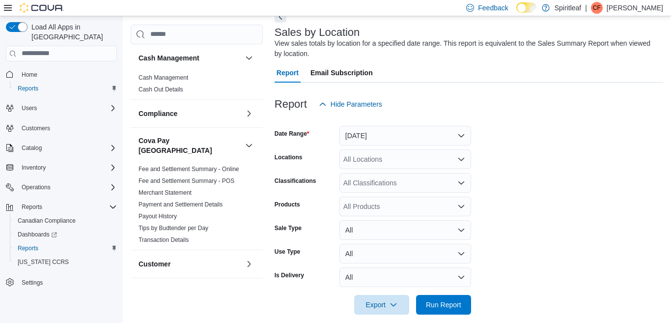
scroll to position [64, 0]
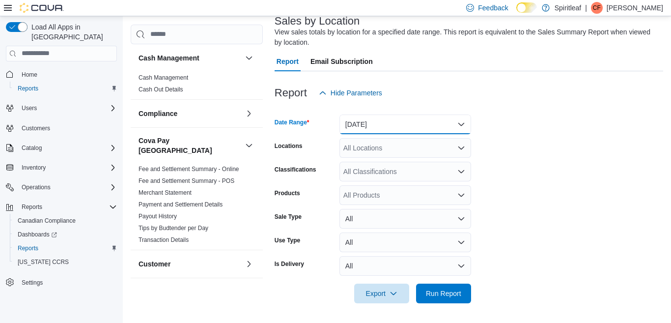
click at [460, 123] on button "[DATE]" at bounding box center [405, 124] width 132 height 20
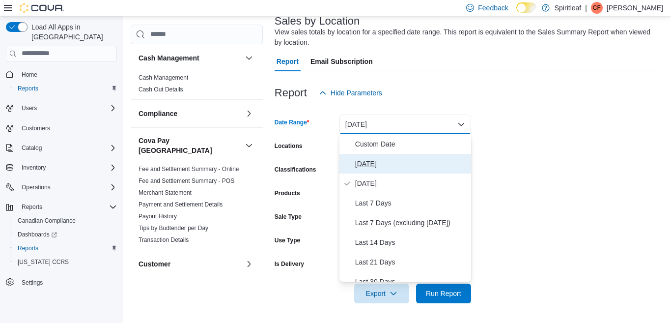
click at [363, 163] on span "[DATE]" at bounding box center [411, 164] width 112 height 12
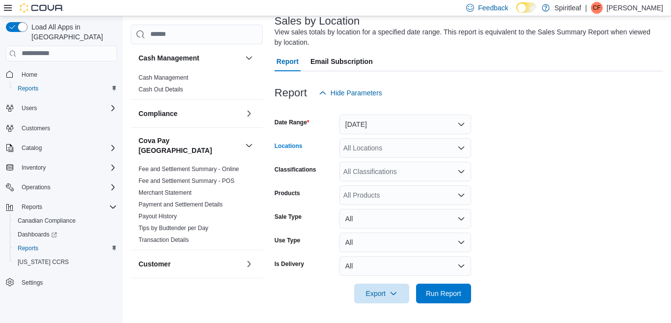
click at [378, 151] on div "All Locations" at bounding box center [405, 148] width 132 height 20
type input "***"
click at [406, 162] on span "300 - Moose Jaw" at bounding box center [401, 165] width 53 height 10
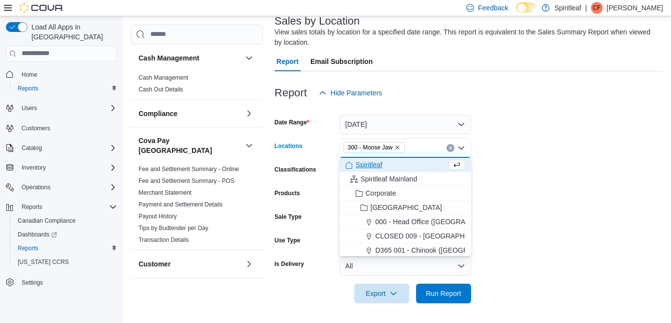
click at [506, 179] on form "Date Range [DATE] Locations 300 - Moose Jaw Combo box. Selected. 300 - Moose Ja…" at bounding box center [468, 203] width 388 height 200
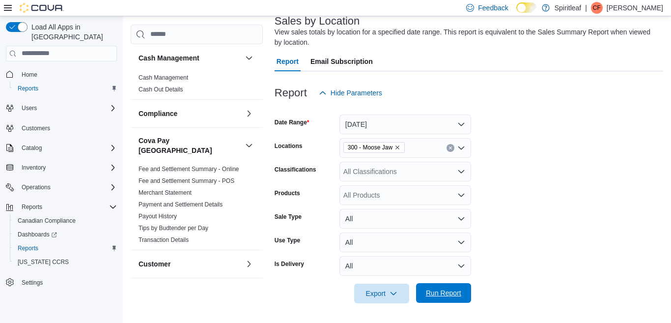
click at [442, 291] on span "Run Report" at bounding box center [443, 293] width 35 height 10
